Goal: Task Accomplishment & Management: Manage account settings

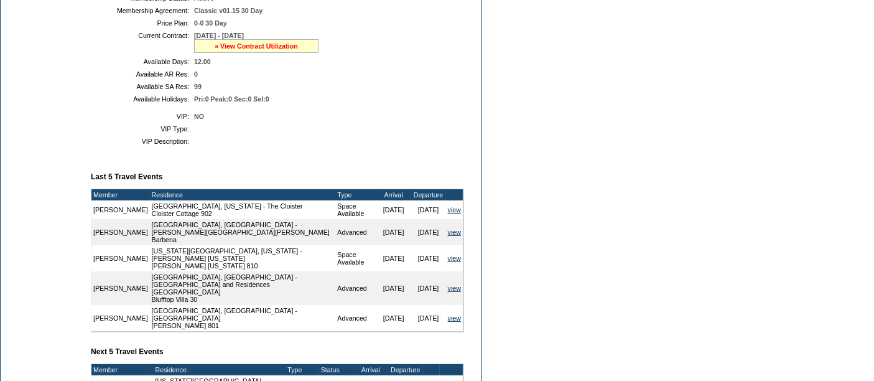
scroll to position [314, 0]
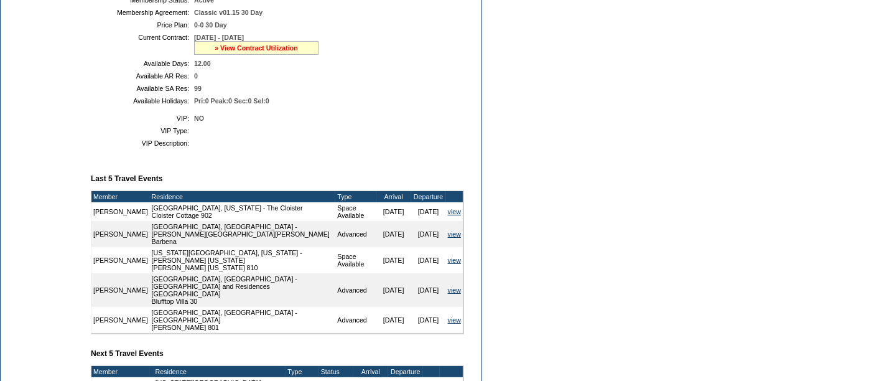
click at [259, 47] on link "» View Contract Utilization" at bounding box center [256, 47] width 83 height 7
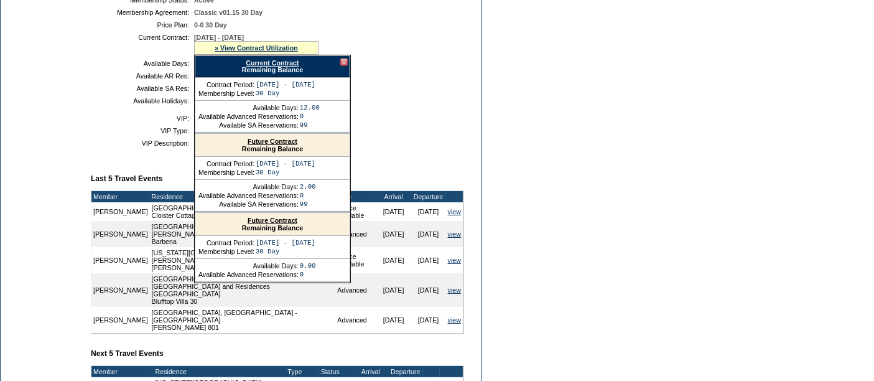
click at [262, 138] on link "Future Contract" at bounding box center [273, 140] width 50 height 7
click at [30, 107] on td "Dashboard Personal Info Business Info Address Info Web Access Notes Current Res…" at bounding box center [43, 197] width 84 height 785
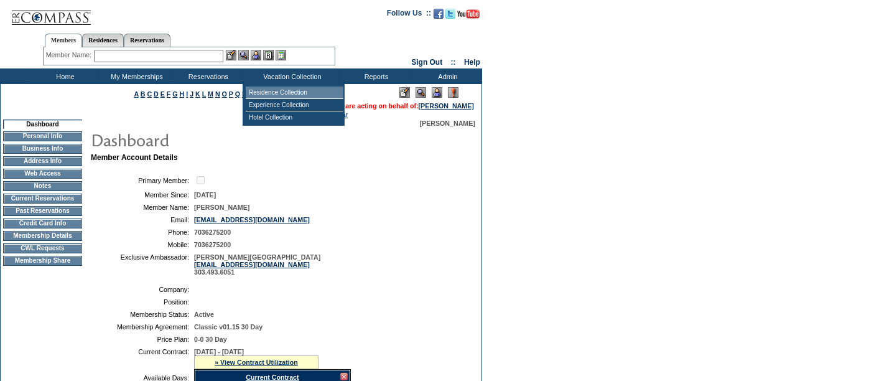
click at [274, 89] on td "Residence Collection" at bounding box center [295, 92] width 98 height 12
